Goal: Information Seeking & Learning: Find specific fact

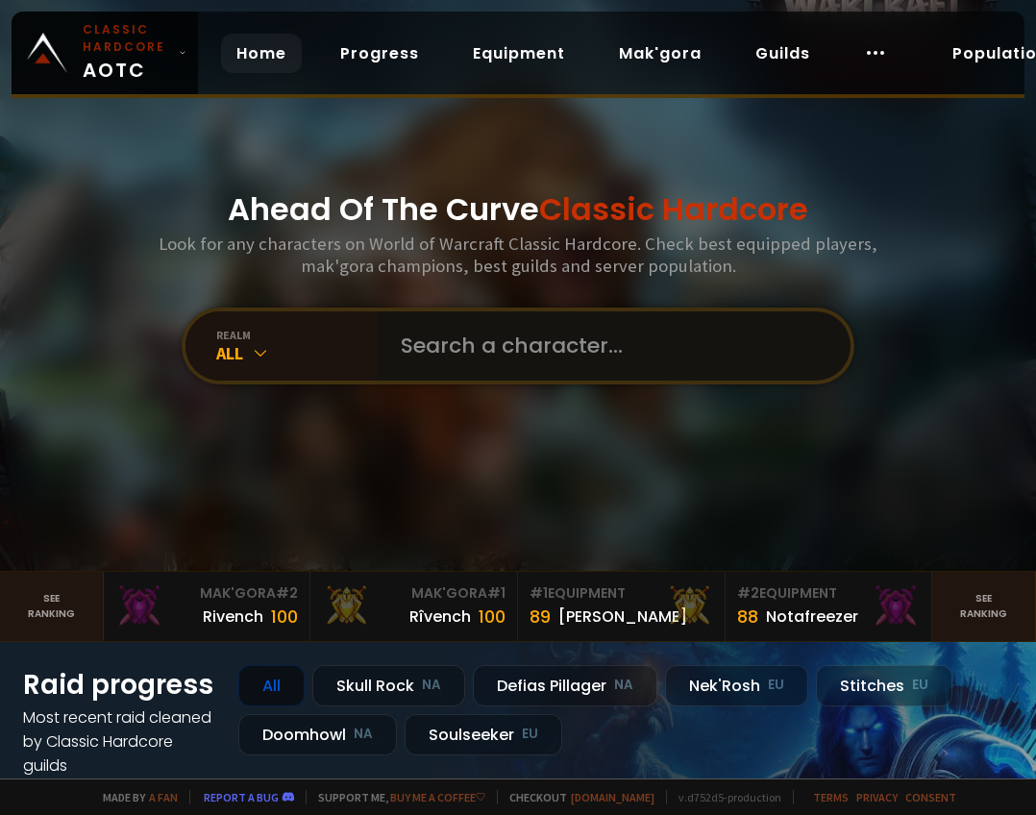
click at [545, 312] on input "text" at bounding box center [608, 345] width 438 height 69
paste input "holichit"
type input "holichit"
click at [500, 353] on input "text" at bounding box center [608, 345] width 438 height 69
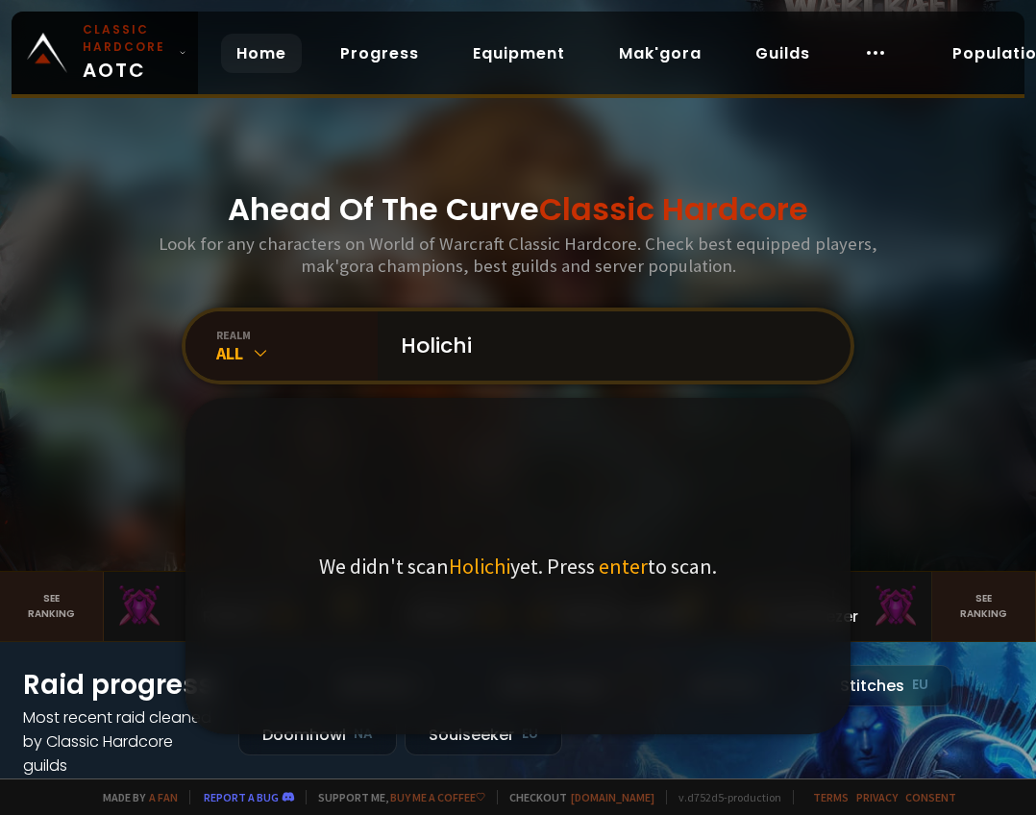
type input "Holichit"
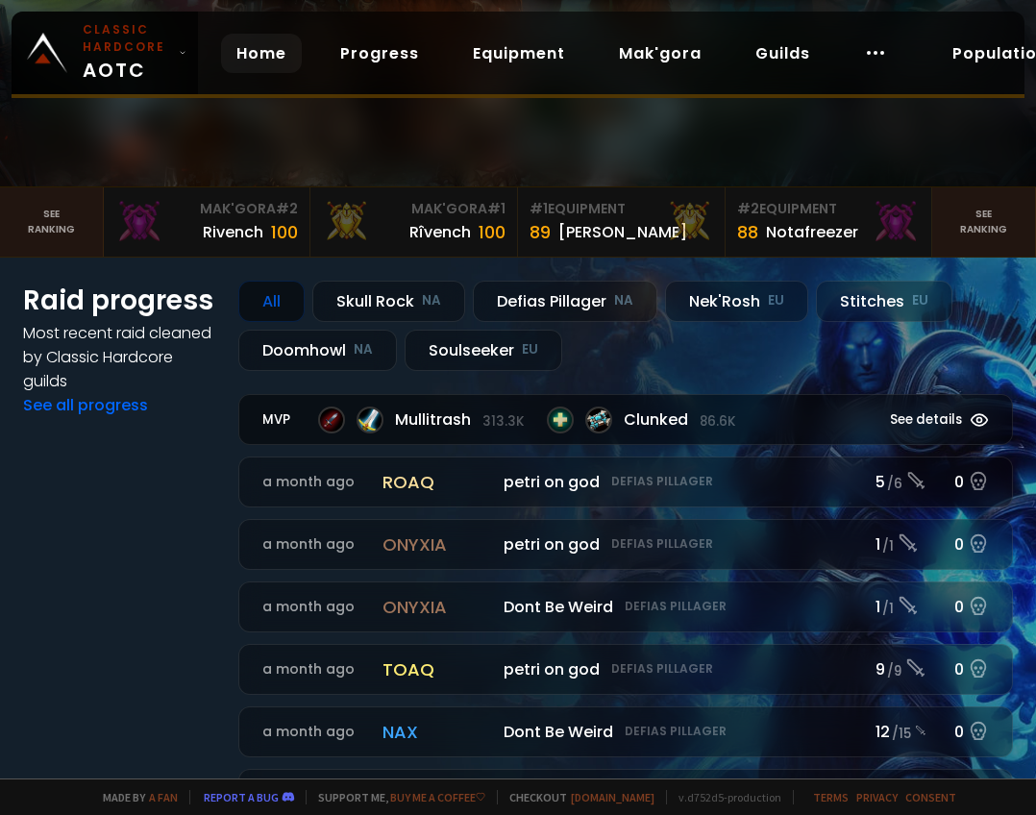
scroll to position [96, 0]
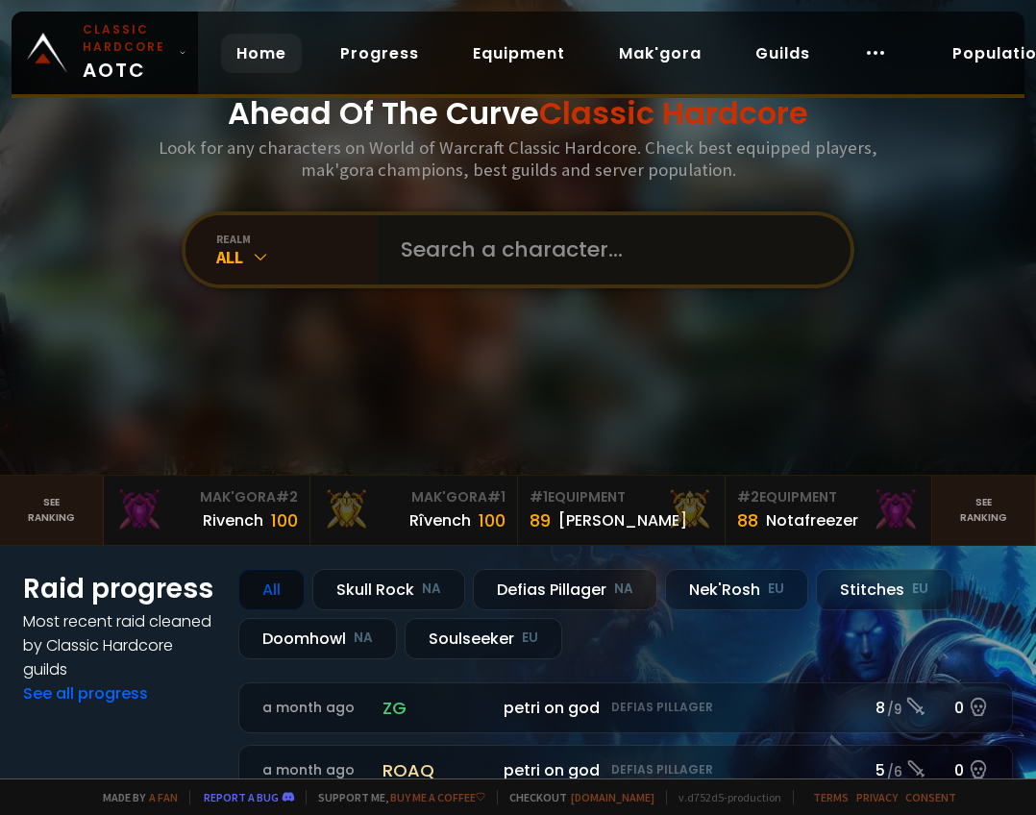
click at [622, 256] on input "text" at bounding box center [608, 249] width 438 height 69
type input "wuchiman"
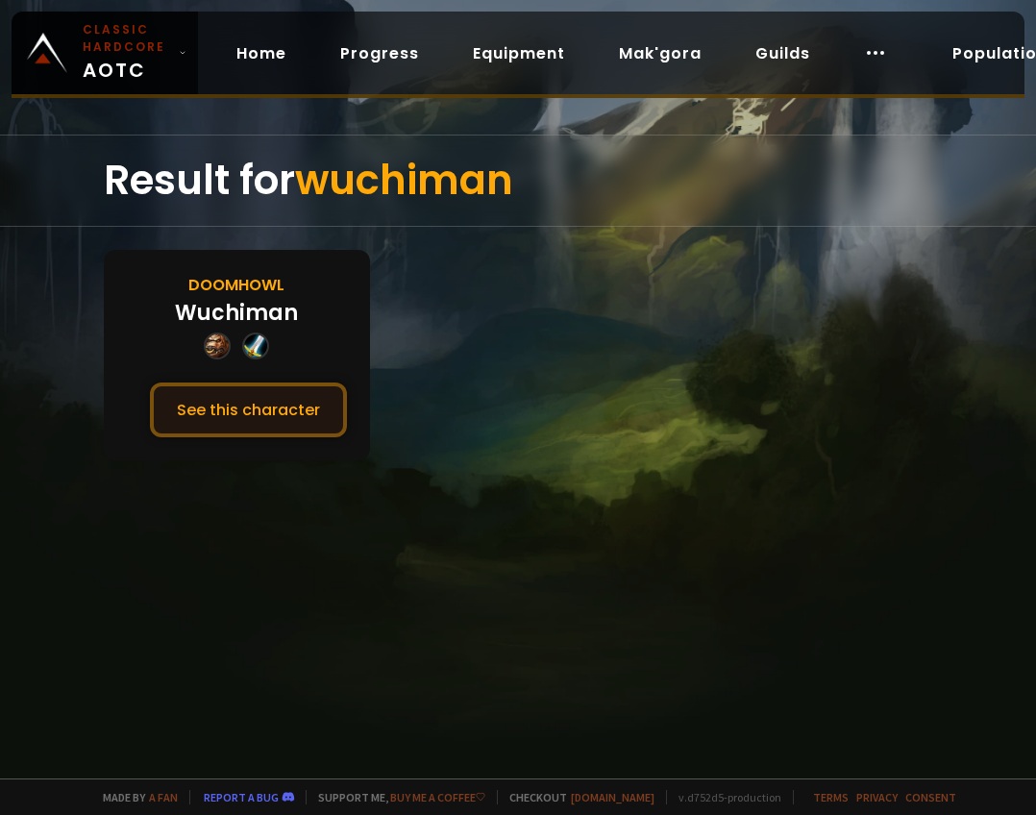
click at [283, 406] on button "See this character" at bounding box center [248, 409] width 197 height 55
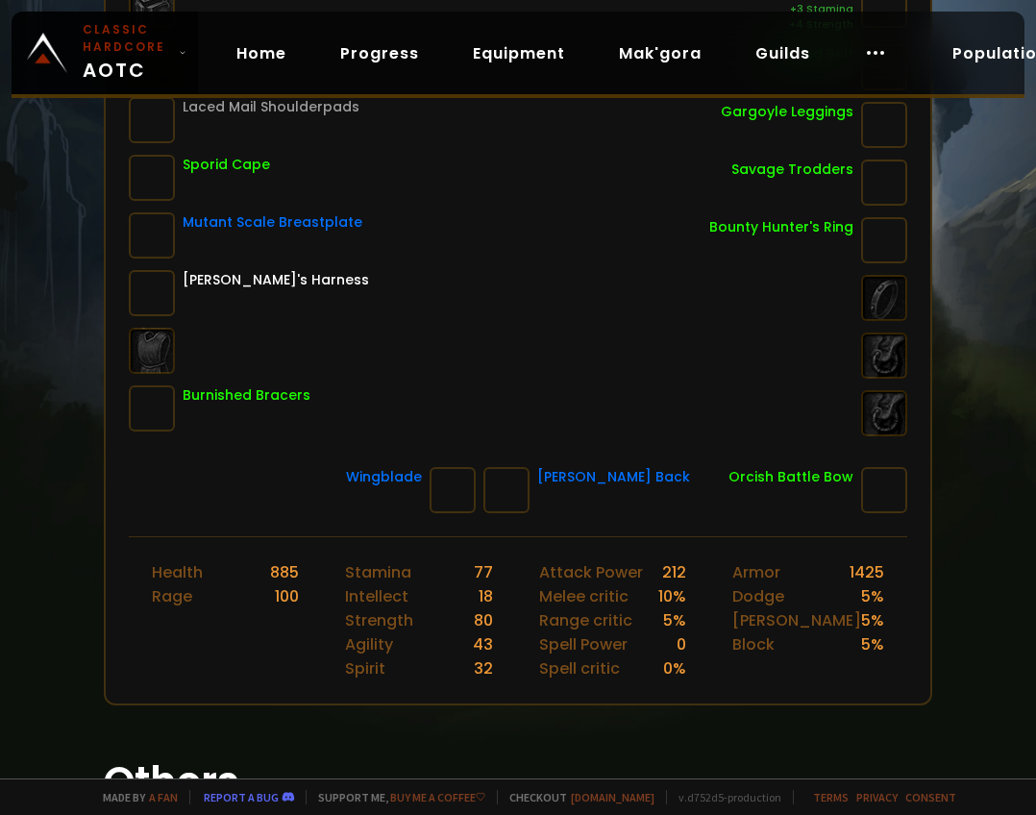
scroll to position [96, 0]
